Goal: Task Accomplishment & Management: Complete application form

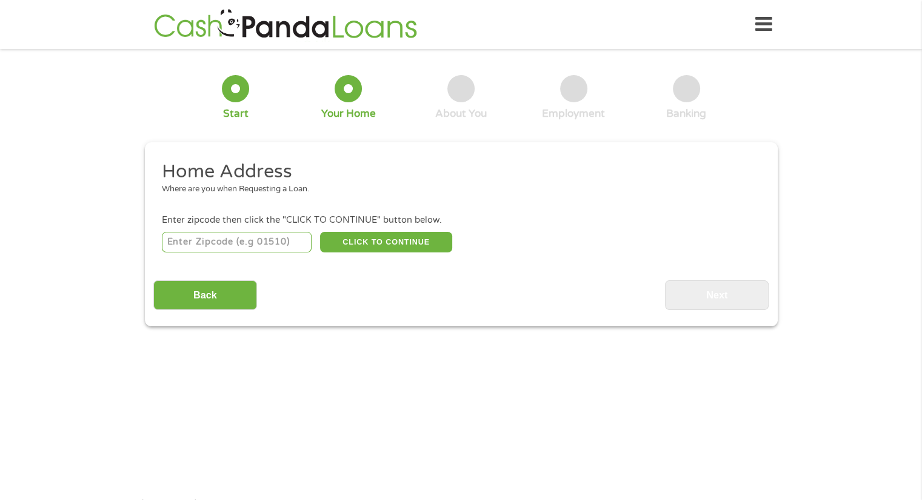
click at [244, 241] on input "number" at bounding box center [237, 242] width 150 height 21
type input "33844"
click at [382, 259] on div "Home Address Where are you when Requesting a Loan. Enter zipcode then click the…" at bounding box center [460, 235] width 615 height 150
click at [391, 236] on button "CLICK TO CONTINUE" at bounding box center [386, 242] width 132 height 21
type input "33844"
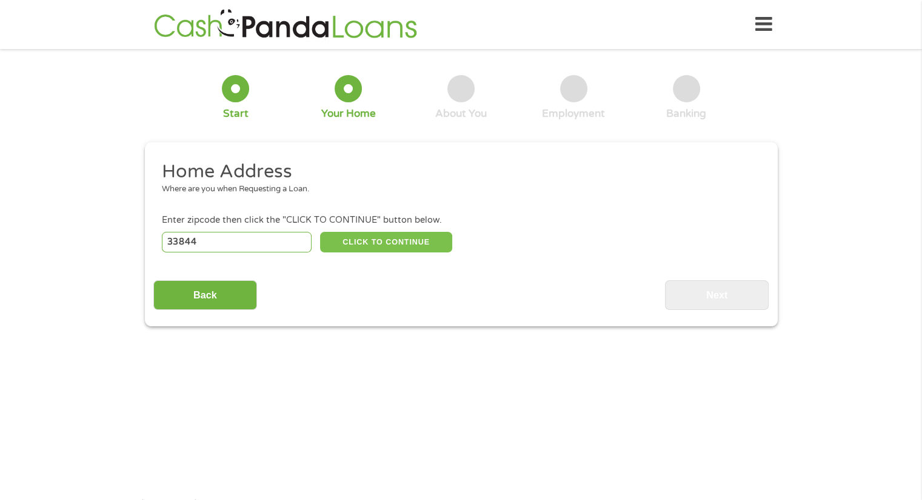
type input "[GEOGRAPHIC_DATA]"
select select "[US_STATE]"
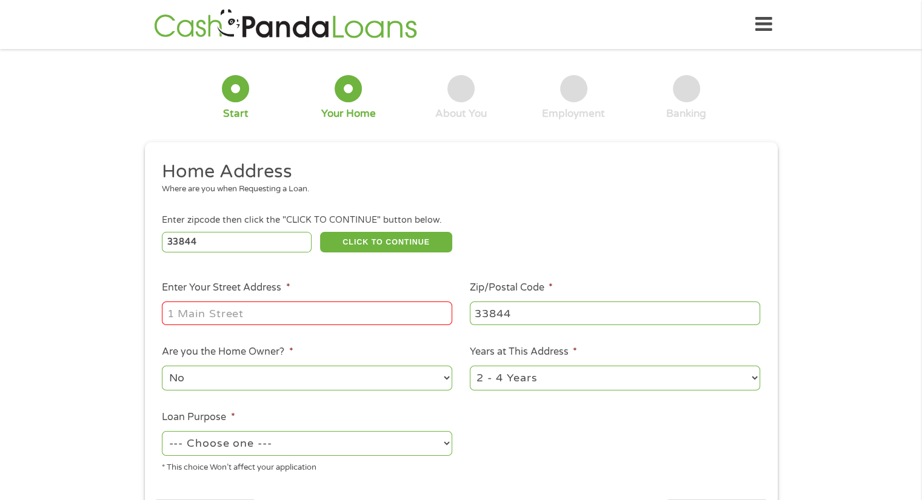
click at [348, 311] on input "Enter Your Street Address *" at bounding box center [307, 313] width 290 height 23
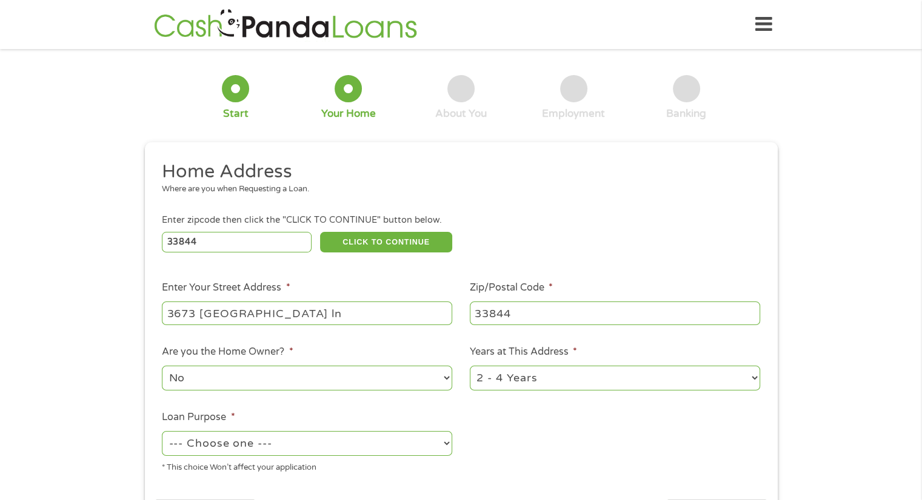
type input "3673 [GEOGRAPHIC_DATA] ln"
click at [558, 412] on ul "Home Address Where are you when Requesting a Loan. Enter zipcode then click the…" at bounding box center [460, 322] width 615 height 324
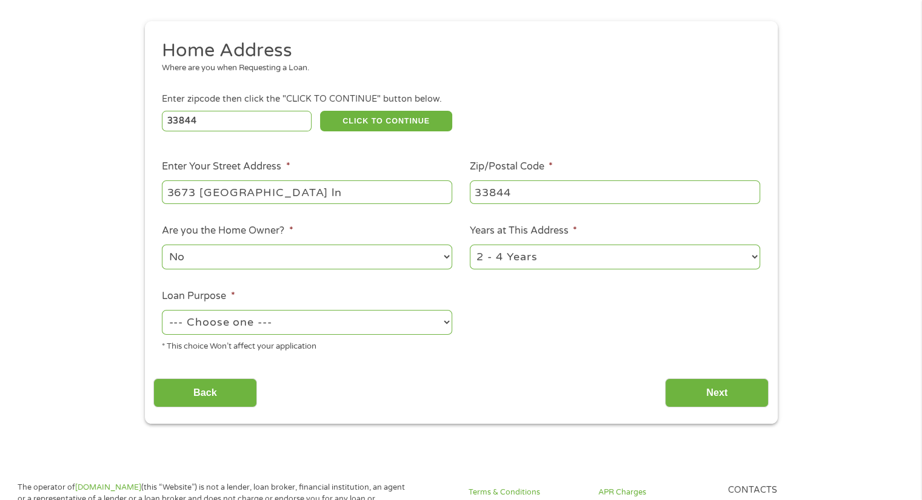
click at [335, 333] on select "--- Choose one --- Pay Bills Debt Consolidation Home Improvement Major Purchase…" at bounding box center [307, 322] width 290 height 25
select select "other"
click at [162, 311] on select "--- Choose one --- Pay Bills Debt Consolidation Home Improvement Major Purchase…" at bounding box center [307, 322] width 290 height 25
click at [691, 400] on input "Next" at bounding box center [717, 394] width 104 height 30
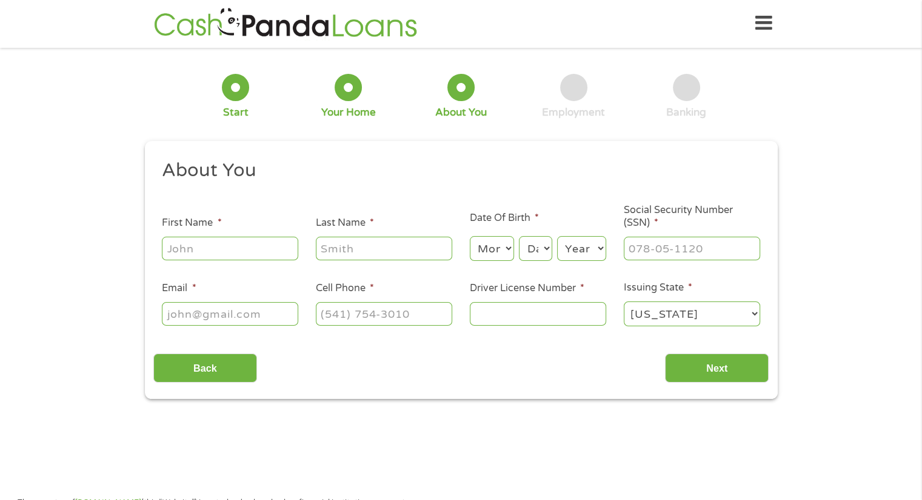
scroll to position [0, 0]
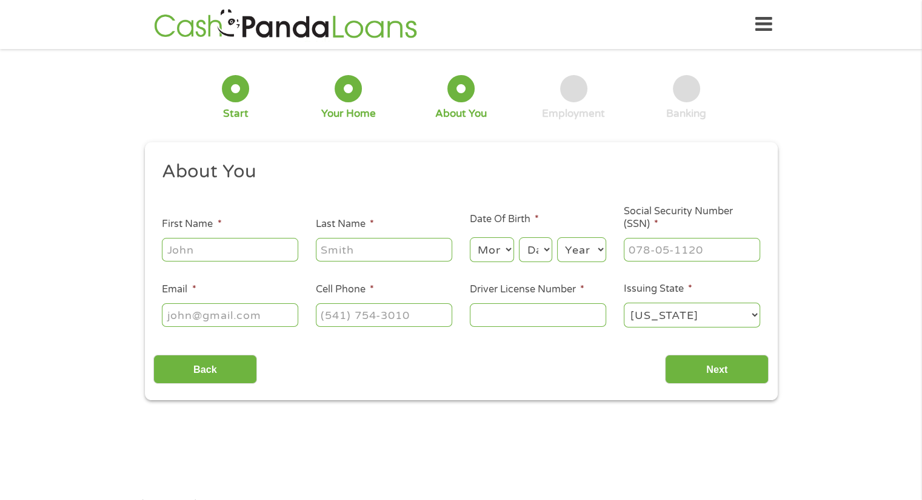
click at [223, 247] on input "First Name *" at bounding box center [230, 249] width 136 height 23
click at [259, 228] on li "First Name *" at bounding box center [230, 240] width 154 height 47
click at [244, 250] on input "First Name *" at bounding box center [230, 249] width 136 height 23
type input "[PERSON_NAME]"
type input "De [PERSON_NAME]"
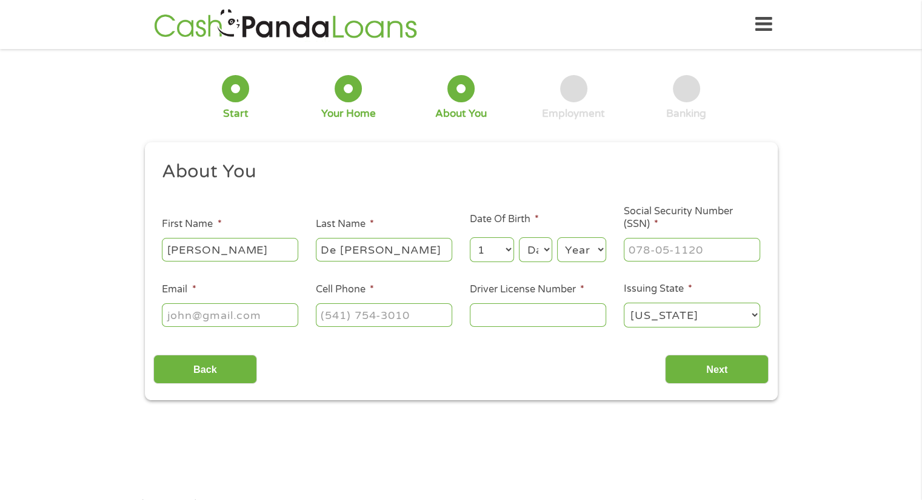
select select "12"
select select "18"
select select "1992"
type input "292-83-7027"
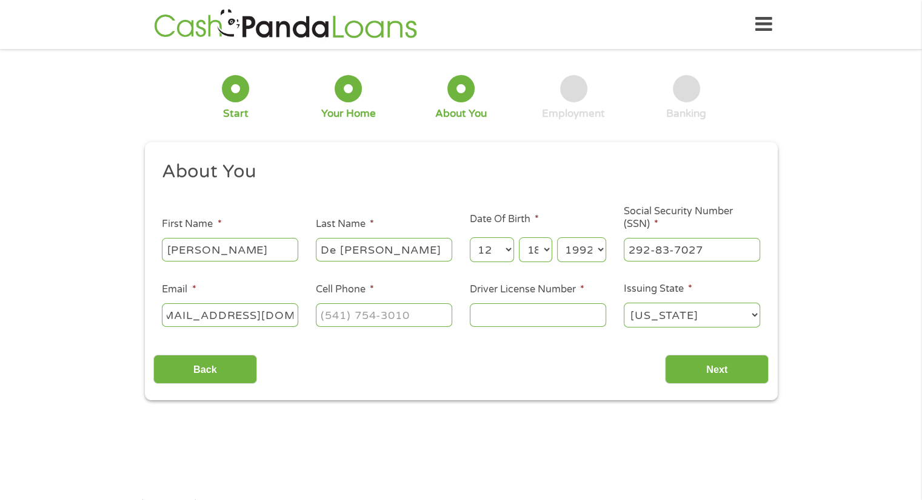
type input "[EMAIL_ADDRESS][DOMAIN_NAME]"
type input "[PHONE_NUMBER]"
click at [533, 321] on input "Driver License Number *" at bounding box center [538, 315] width 136 height 23
type input "d223425929580"
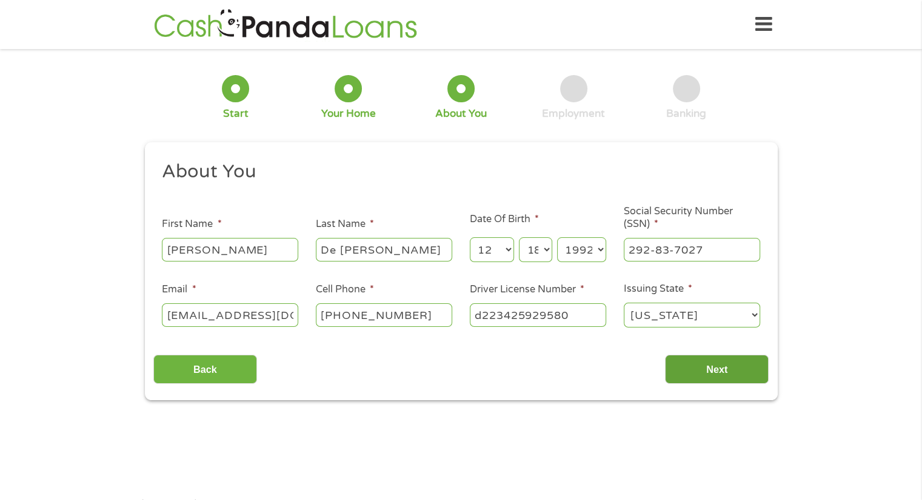
click at [725, 380] on input "Next" at bounding box center [717, 370] width 104 height 30
click at [730, 353] on div "Back Next" at bounding box center [460, 365] width 615 height 38
click at [736, 371] on input "Next" at bounding box center [717, 370] width 104 height 30
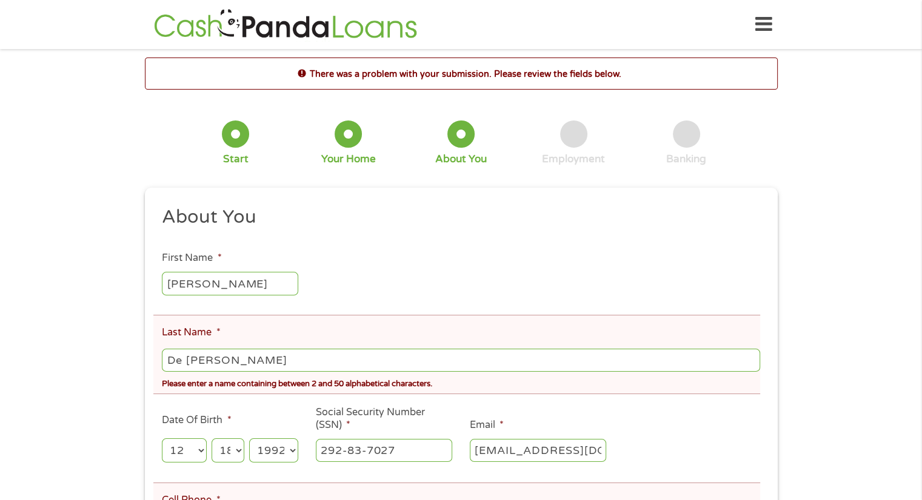
click at [252, 363] on input "De [PERSON_NAME]" at bounding box center [460, 360] width 597 height 23
click at [236, 363] on input "De [PERSON_NAME]" at bounding box center [460, 360] width 597 height 23
click at [238, 362] on input "De [PERSON_NAME]" at bounding box center [460, 360] width 597 height 23
type input "[PERSON_NAME] [PERSON_NAME]"
click at [339, 297] on ul "About You This field is hidden when viewing the form Title * --- Choose one ---…" at bounding box center [460, 426] width 615 height 443
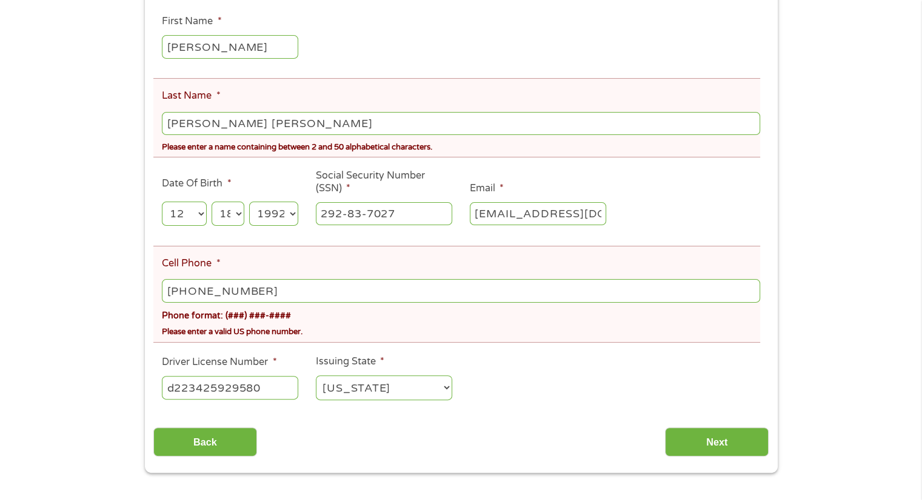
scroll to position [303, 0]
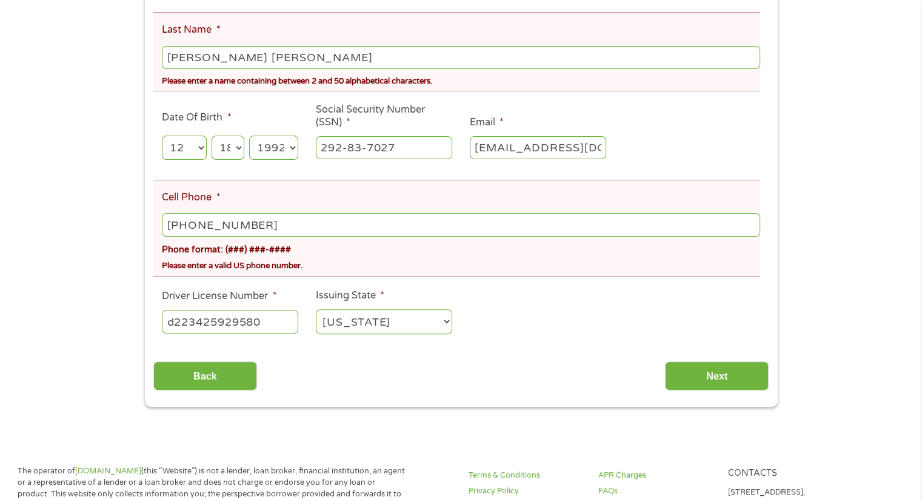
click at [208, 230] on input "[PHONE_NUMBER]" at bounding box center [460, 224] width 597 height 23
click at [276, 228] on input "[PHONE_NUMBER]" at bounding box center [460, 224] width 597 height 23
click at [704, 387] on input "Next" at bounding box center [717, 377] width 104 height 30
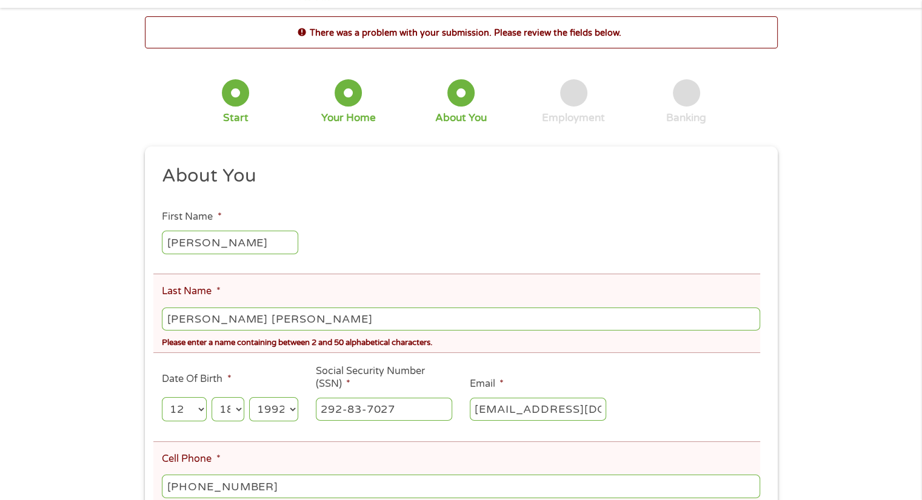
scroll to position [121, 0]
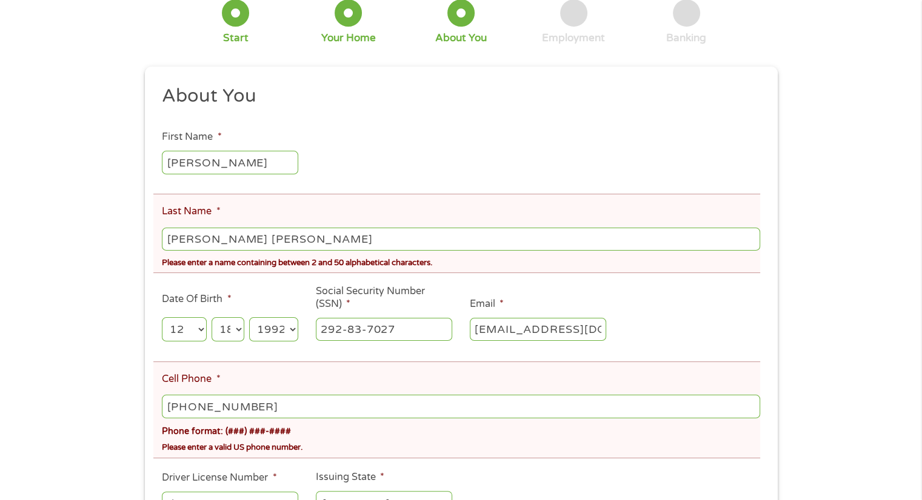
click at [337, 234] on input "[PERSON_NAME] [PERSON_NAME]" at bounding box center [460, 239] width 597 height 23
drag, startPoint x: 316, startPoint y: 240, endPoint x: 106, endPoint y: 238, distance: 209.6
click at [106, 238] on div "There was a problem with your submission. Please review the fields below. 1 Sta…" at bounding box center [461, 262] width 922 height 653
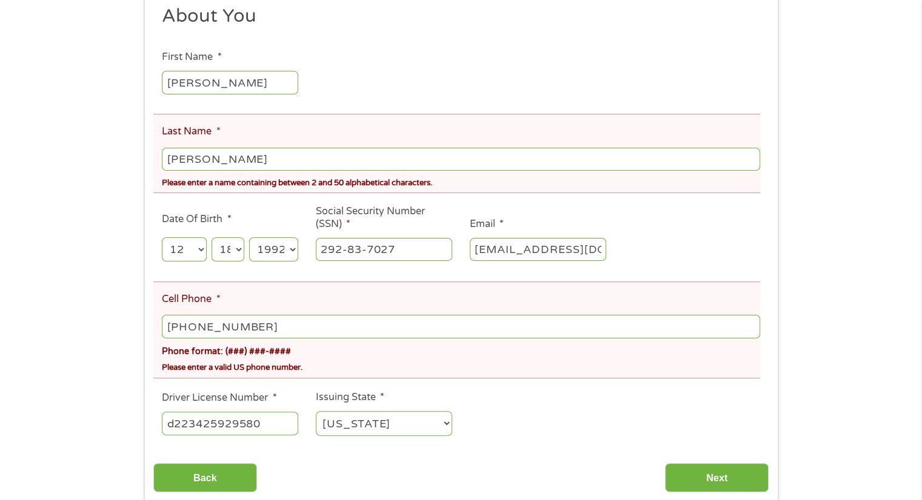
scroll to position [364, 0]
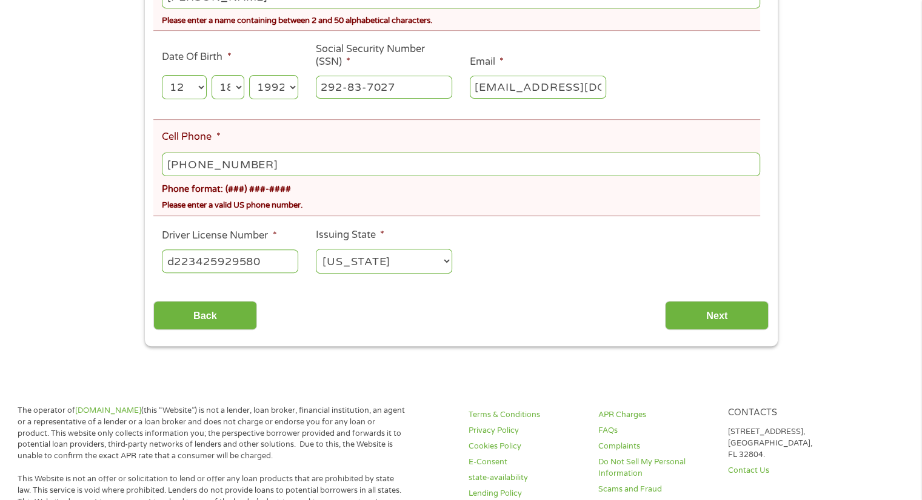
type input "[PERSON_NAME]"
click at [290, 168] on input "[PHONE_NUMBER]" at bounding box center [460, 164] width 597 height 23
type input "[PHONE_NUMBER]"
click at [727, 328] on input "Next" at bounding box center [717, 316] width 104 height 30
click at [705, 315] on input "Next" at bounding box center [717, 316] width 104 height 30
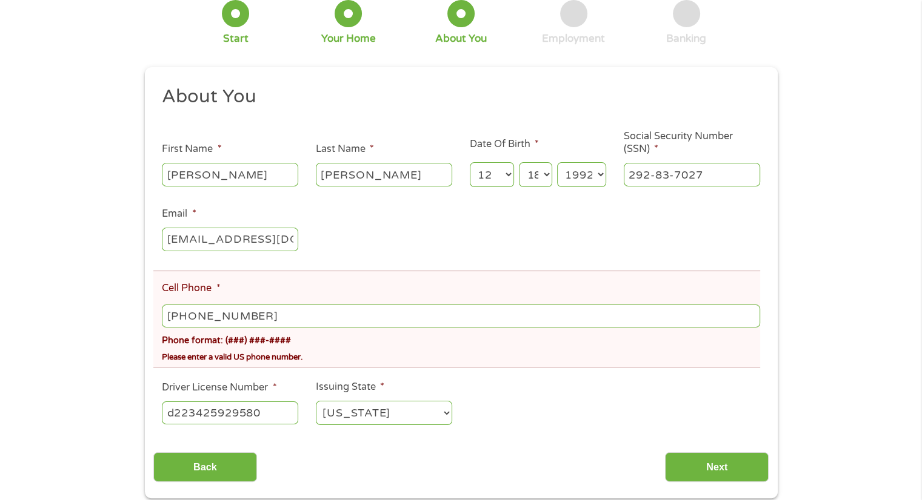
scroll to position [121, 0]
click at [296, 304] on div "[PHONE_NUMBER] Phone format: (###) ###-####" at bounding box center [460, 324] width 597 height 45
type input "[PHONE_NUMBER]"
click at [705, 468] on input "Next" at bounding box center [717, 467] width 104 height 30
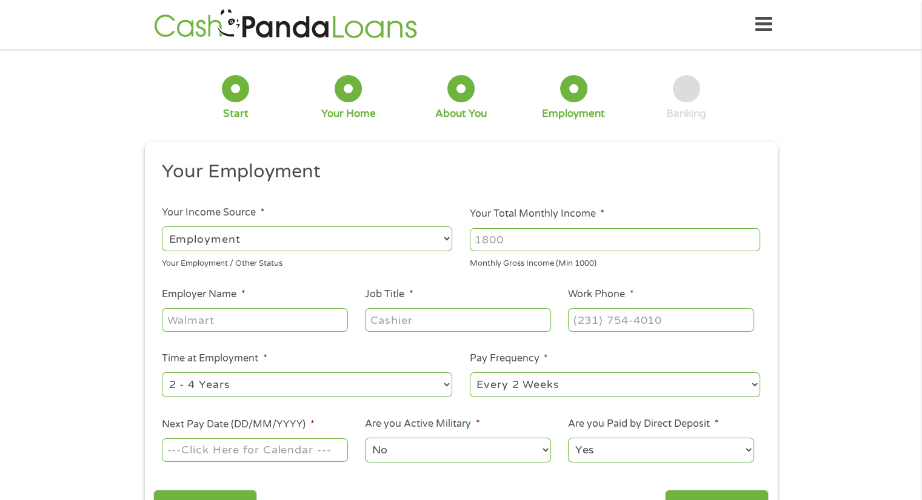
scroll to position [0, 0]
click at [502, 239] on input "Your Total Monthly Income *" at bounding box center [615, 239] width 290 height 23
type input "3600"
click at [223, 323] on input "Employer Name *" at bounding box center [254, 319] width 185 height 23
type input "ideal english schools"
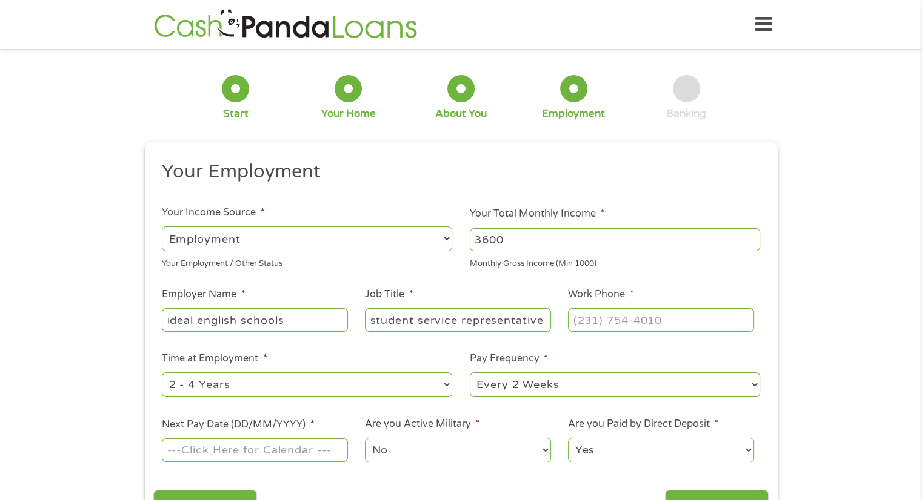
type input "student service representative"
type input "[PHONE_NUMBER]"
click at [499, 390] on select "--- Choose one --- Every 2 Weeks Every Week Monthly Semi-Monthly" at bounding box center [615, 385] width 290 height 25
select select "semimonthly"
click at [470, 373] on select "--- Choose one --- Every 2 Weeks Every Week Monthly Semi-Monthly" at bounding box center [615, 385] width 290 height 25
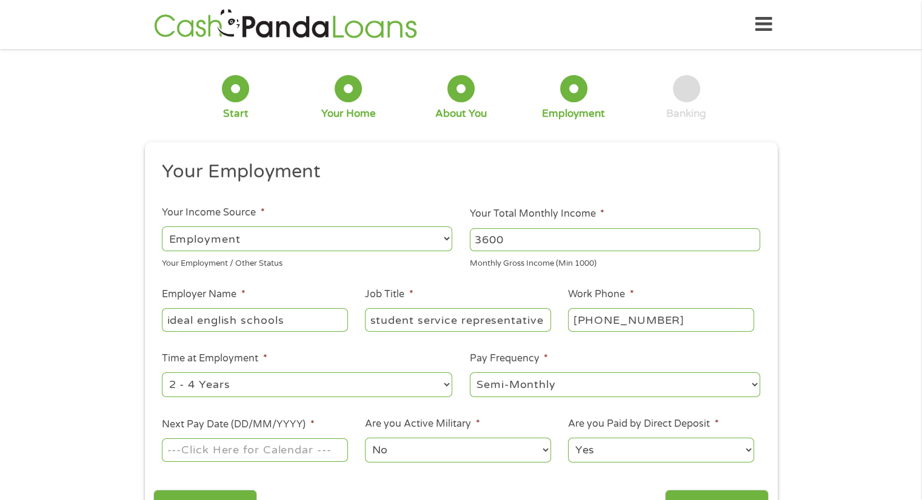
click at [226, 449] on input "Next Pay Date (DD/MM/YYYY) *" at bounding box center [254, 450] width 185 height 23
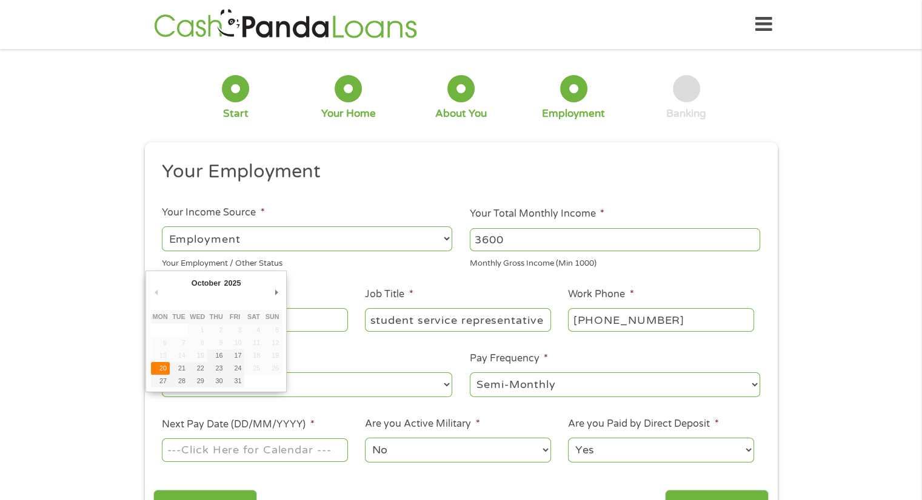
type input "[DATE]"
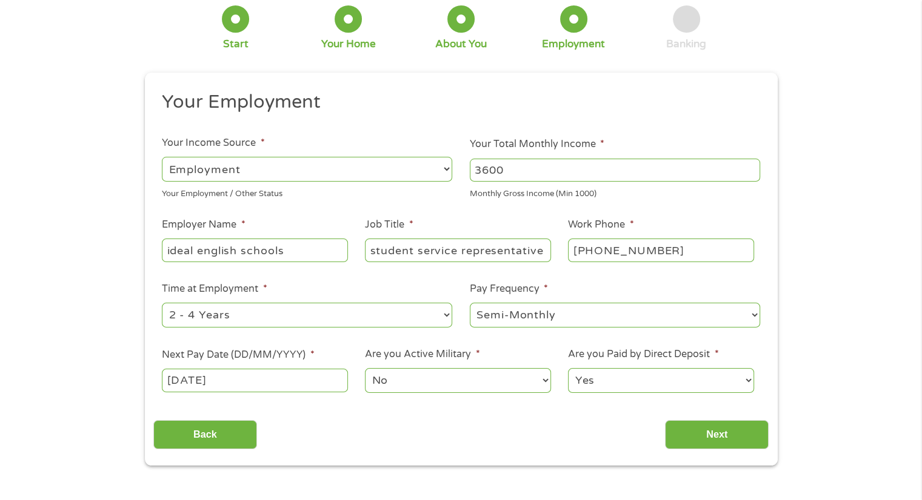
scroll to position [121, 0]
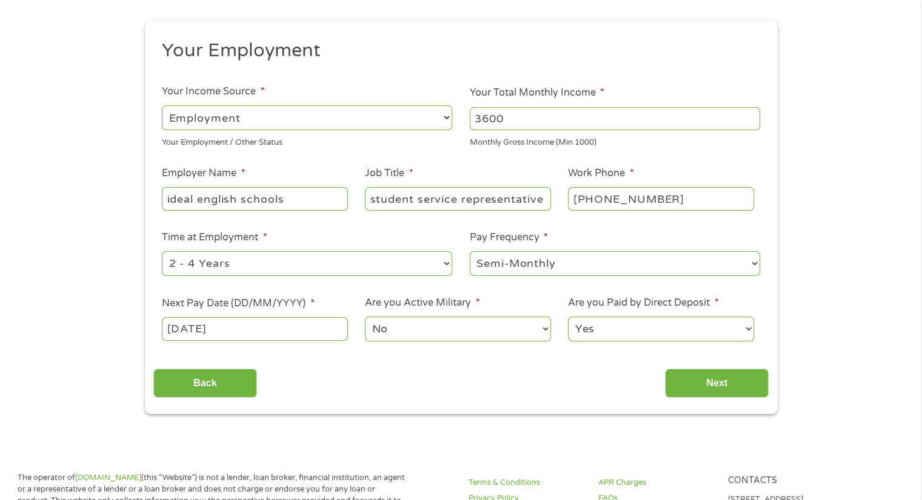
click at [653, 328] on select "Yes No" at bounding box center [660, 329] width 185 height 25
click at [734, 386] on input "Next" at bounding box center [717, 384] width 104 height 30
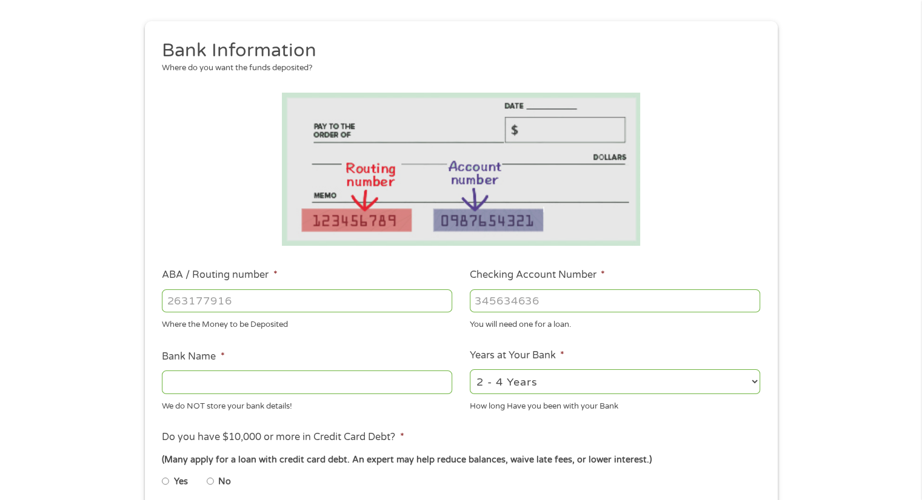
click at [254, 307] on input "ABA / Routing number *" at bounding box center [307, 301] width 290 height 23
type input "263191387"
type input "BRANCH BANKING AND TRUST CO"
type input "263191387"
type input "1100029360616"
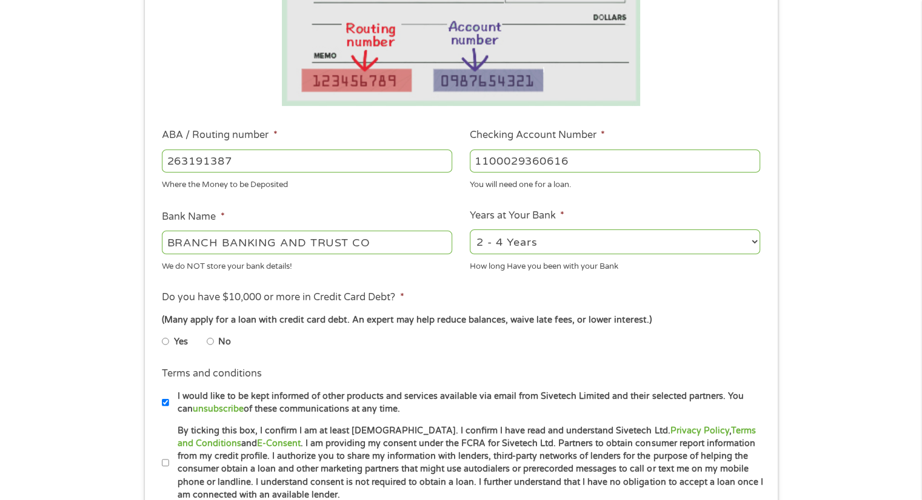
scroll to position [303, 0]
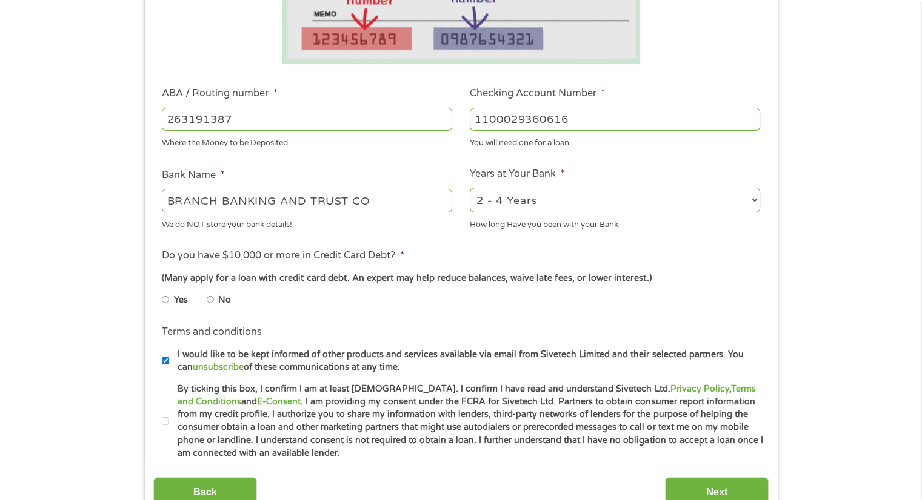
click at [219, 302] on label "No" at bounding box center [224, 300] width 13 height 13
click at [214, 302] on input "No" at bounding box center [210, 299] width 7 height 19
radio input "true"
click at [159, 411] on li "Terms and conditions * By ticking this box, I confirm I am at least [DEMOGRAPHI…" at bounding box center [460, 422] width 615 height 78
click at [159, 424] on li "Terms and conditions * By ticking this box, I confirm I am at least [DEMOGRAPHI…" at bounding box center [460, 422] width 615 height 78
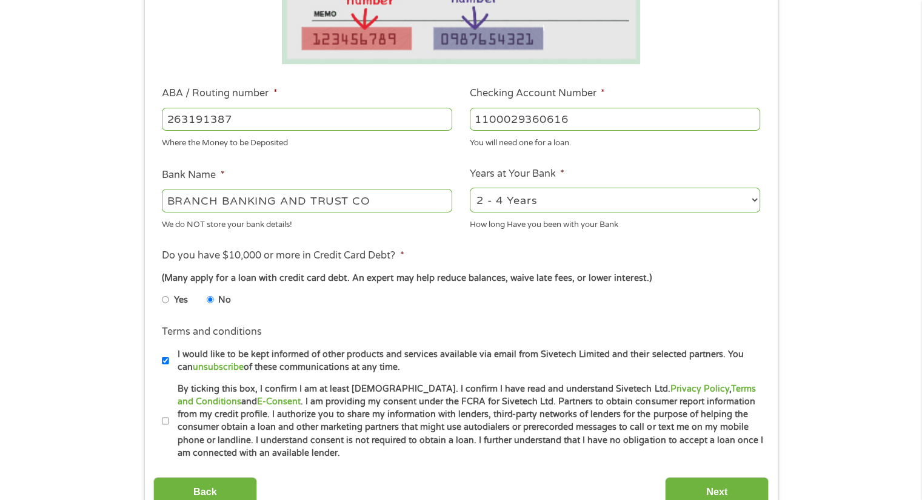
click at [164, 424] on input "By ticking this box, I confirm I am at least [DEMOGRAPHIC_DATA]. I confirm I ha…" at bounding box center [165, 421] width 7 height 19
checkbox input "true"
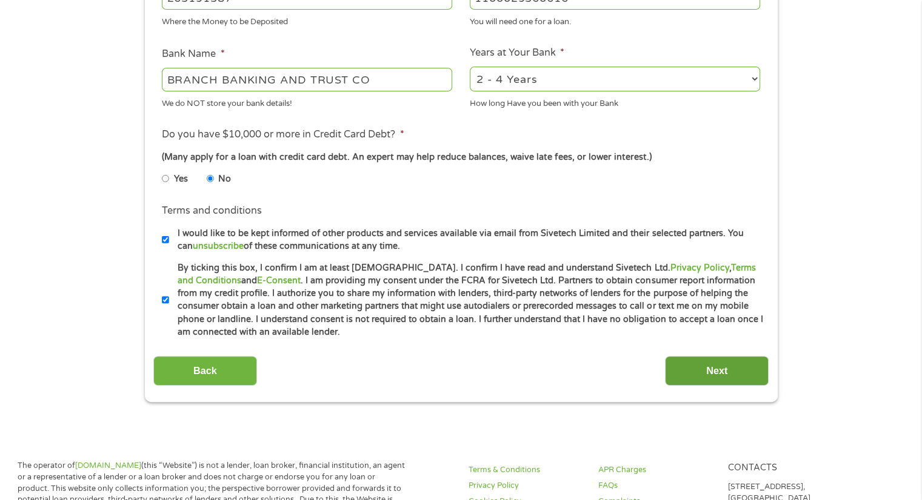
click at [745, 370] on input "Next" at bounding box center [717, 371] width 104 height 30
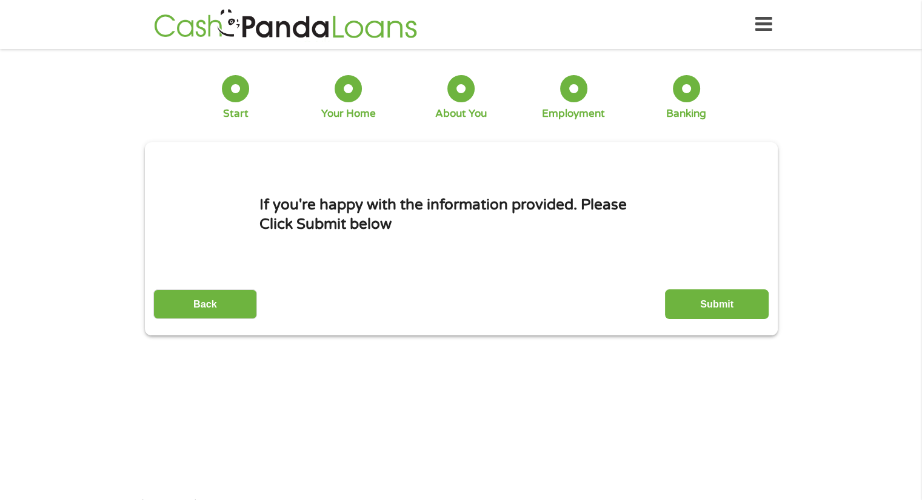
scroll to position [0, 0]
click at [697, 305] on input "Submit" at bounding box center [717, 305] width 104 height 30
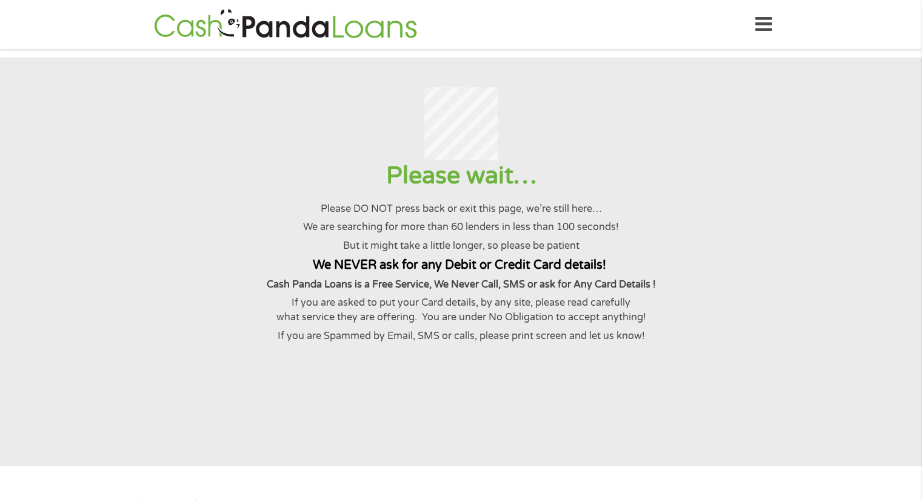
drag, startPoint x: 96, startPoint y: 151, endPoint x: 156, endPoint y: 147, distance: 60.1
click at [96, 151] on div at bounding box center [461, 124] width 892 height 74
